Goal: Navigation & Orientation: Find specific page/section

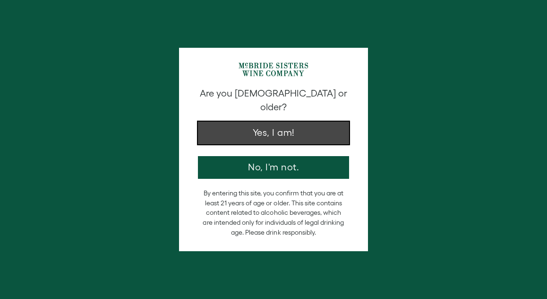
click at [279, 128] on button "Yes, I am!" at bounding box center [273, 132] width 151 height 23
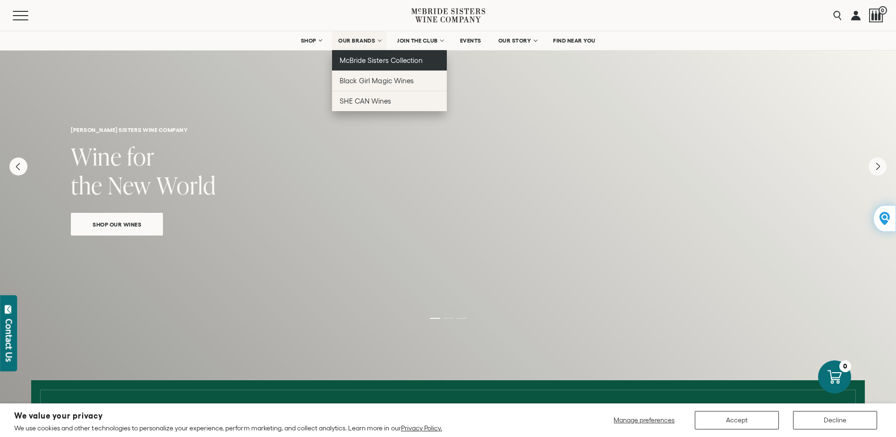
click at [396, 61] on span "McBride Sisters Collection" at bounding box center [381, 60] width 83 height 8
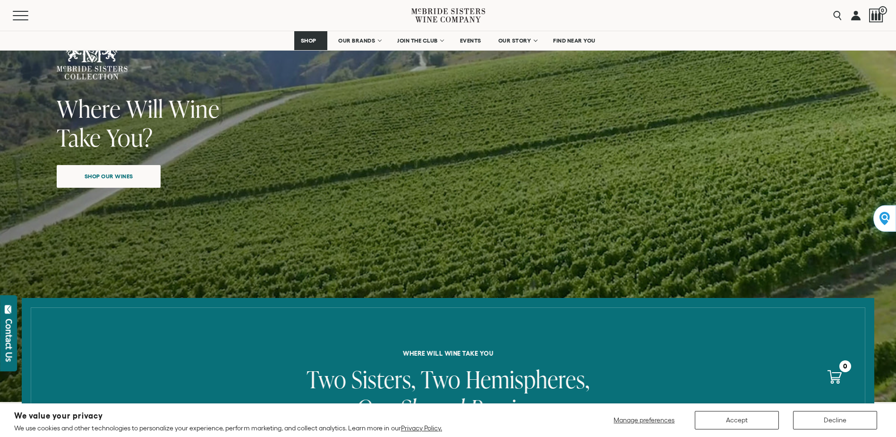
scroll to position [331, 0]
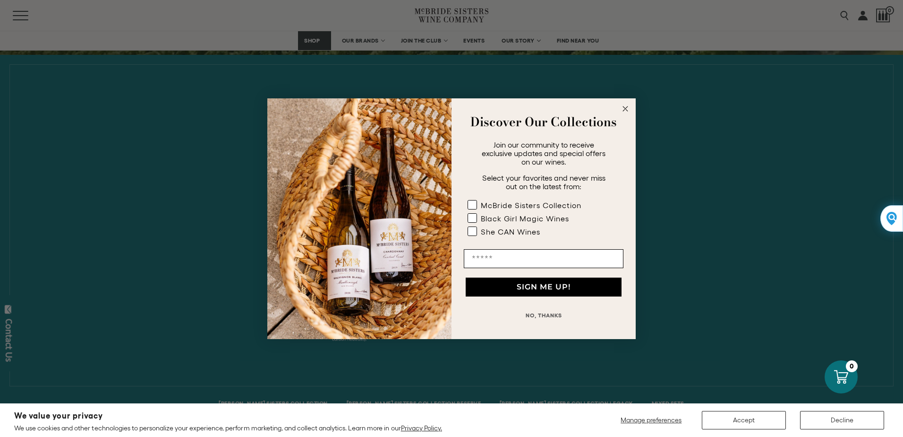
click at [548, 313] on button "NO, THANKS" at bounding box center [544, 315] width 160 height 19
